Goal: Information Seeking & Learning: Learn about a topic

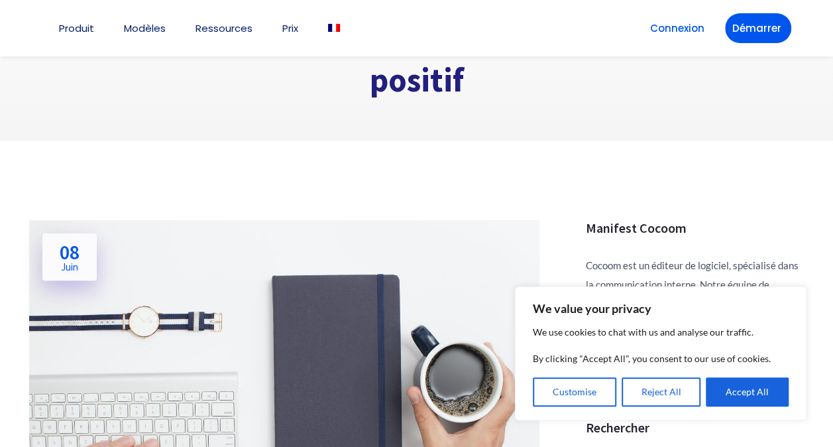
scroll to position [106, 0]
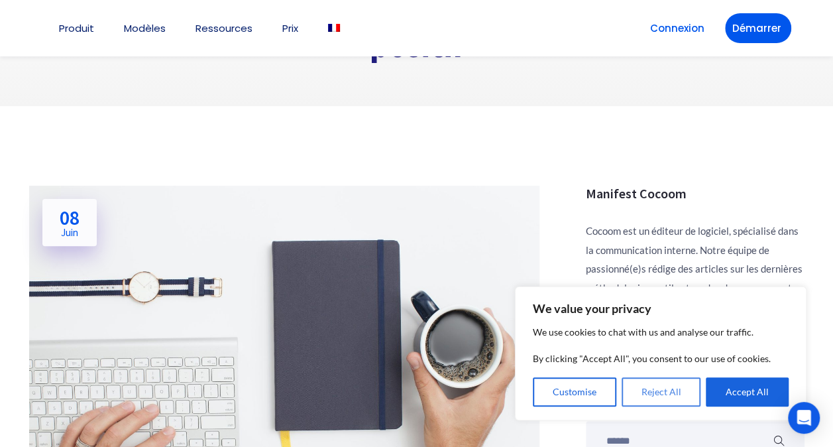
click at [641, 390] on button "Reject All" at bounding box center [662, 391] width 80 height 29
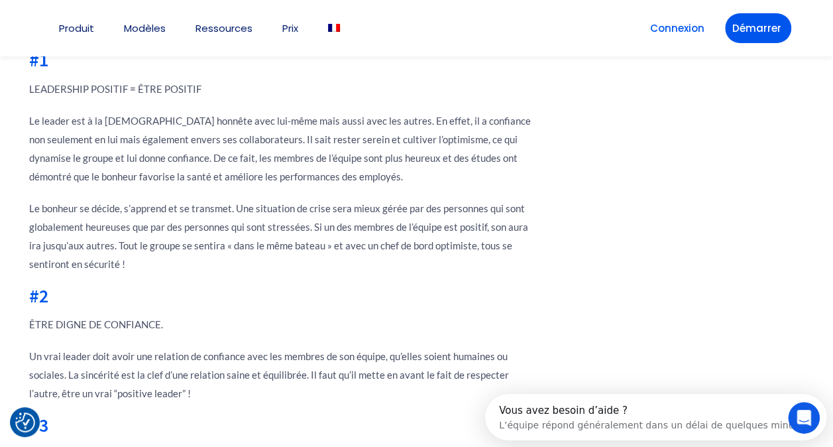
scroll to position [1166, 0]
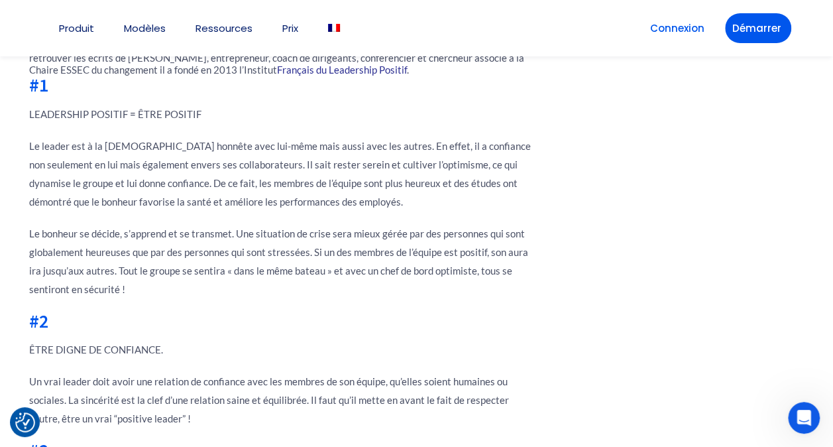
scroll to position [1113, 0]
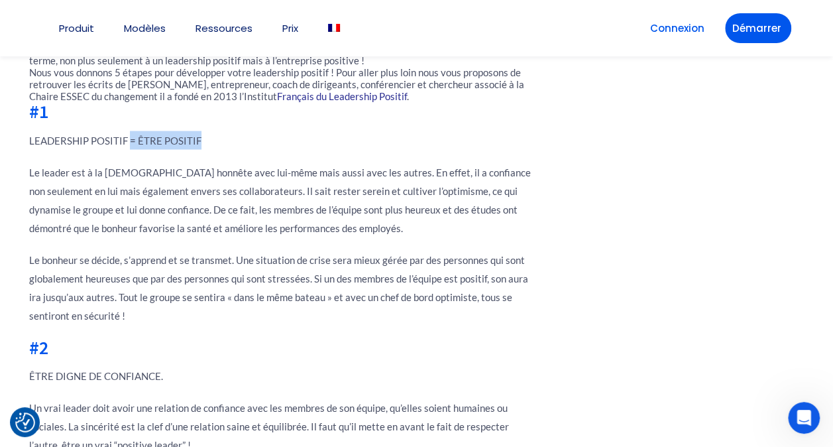
drag, startPoint x: 203, startPoint y: 134, endPoint x: 131, endPoint y: 145, distance: 72.4
click at [131, 145] on p "LEADERSHIP POSITIF = ÊTRE POSITIF" at bounding box center [284, 140] width 510 height 19
drag, startPoint x: 131, startPoint y: 145, endPoint x: 2, endPoint y: 153, distance: 129.5
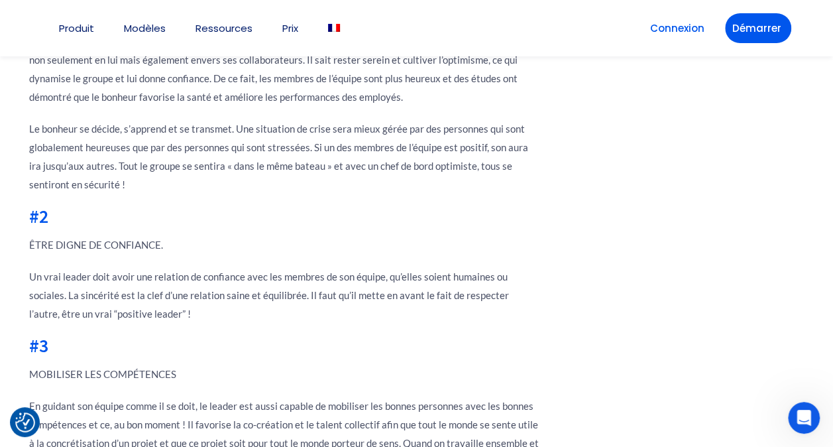
scroll to position [1246, 0]
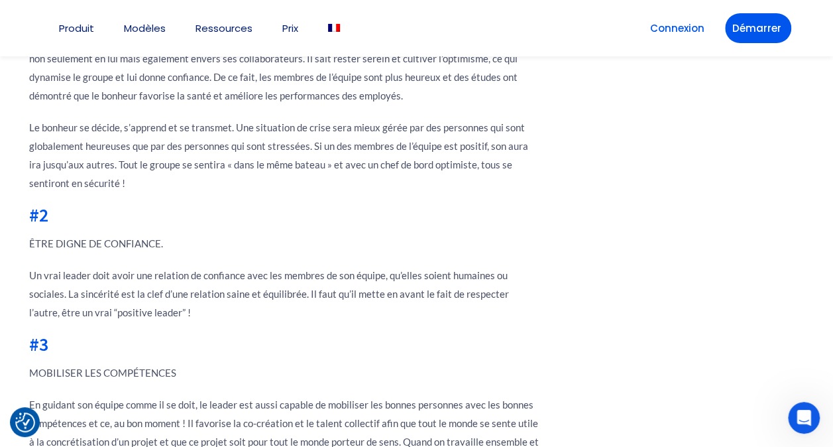
click at [0, 154] on html "We value your privacy We use cookies to chat with us and analyse our traffic. B…" at bounding box center [416, 415] width 833 height 3322
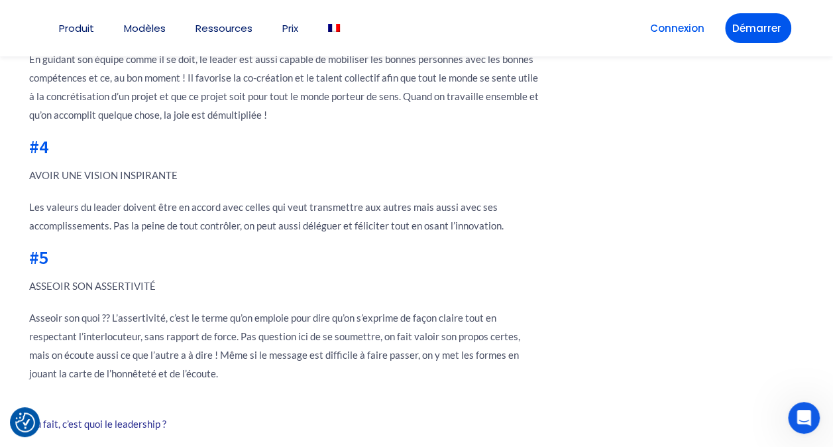
scroll to position [1617, 0]
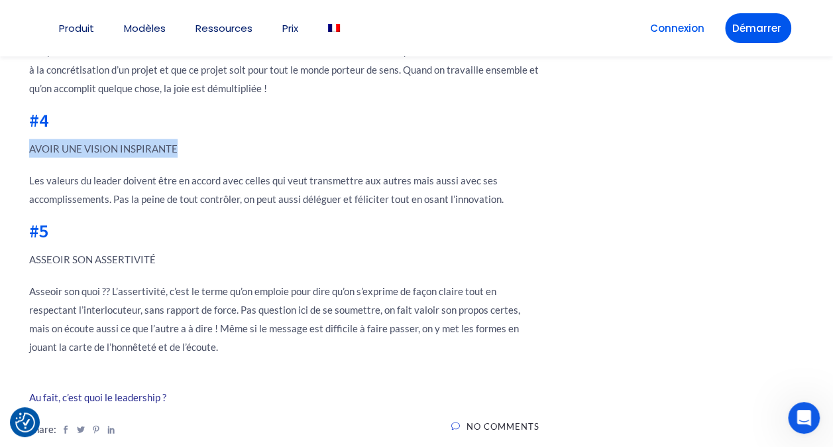
drag, startPoint x: 178, startPoint y: 148, endPoint x: 30, endPoint y: 150, distance: 147.8
click at [30, 150] on p "AVOIR UNE VISION INSPIRANTE" at bounding box center [284, 148] width 510 height 19
drag, startPoint x: 30, startPoint y: 150, endPoint x: -3, endPoint y: 164, distance: 35.9
click at [0, 164] on html "We value your privacy We use cookies to chat with us and analyse our traffic. B…" at bounding box center [416, 44] width 833 height 3322
click at [205, 228] on h2 "#5" at bounding box center [284, 230] width 510 height 19
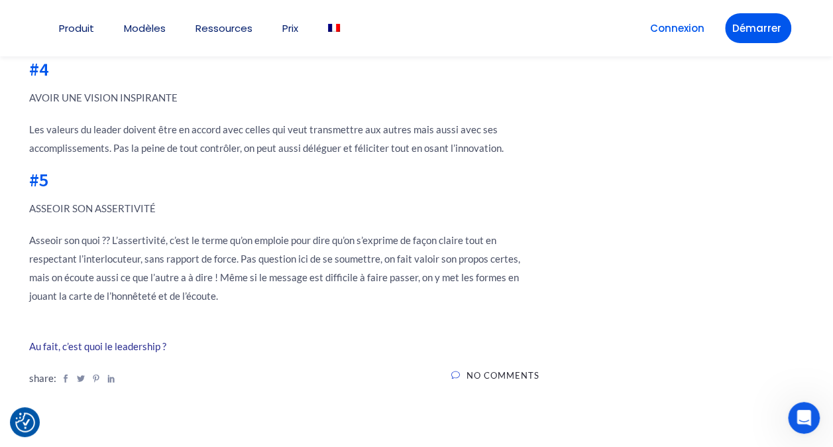
scroll to position [1670, 0]
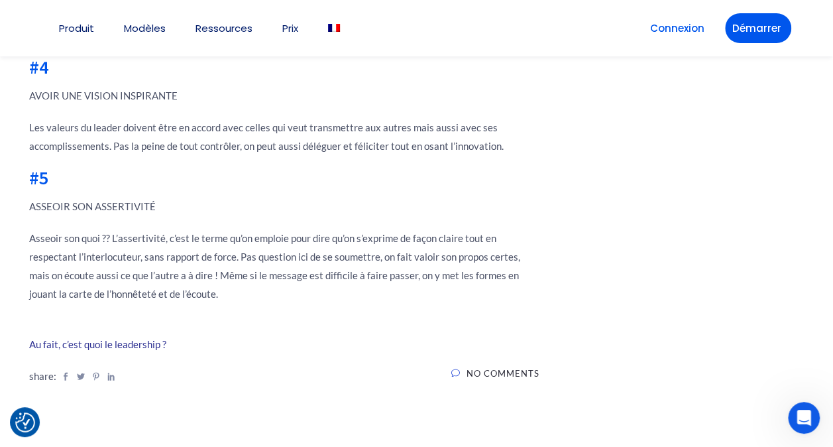
click at [41, 245] on p "Asseoir son quoi ?? L’assertivité, c’est le terme qu’on emploie pour dire qu’on…" at bounding box center [284, 266] width 510 height 74
